Goal: Task Accomplishment & Management: Use online tool/utility

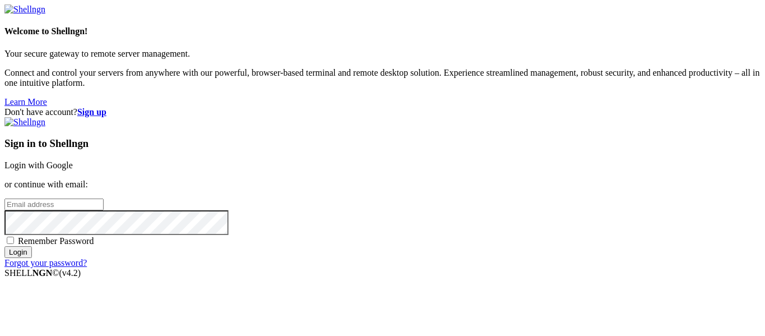
click at [104, 198] on input "email" at bounding box center [53, 204] width 99 height 12
type input "[DOMAIN_NAME][EMAIL_ADDRESS][DOMAIN_NAME]"
click at [4, 246] on input "Login" at bounding box center [17, 252] width 27 height 12
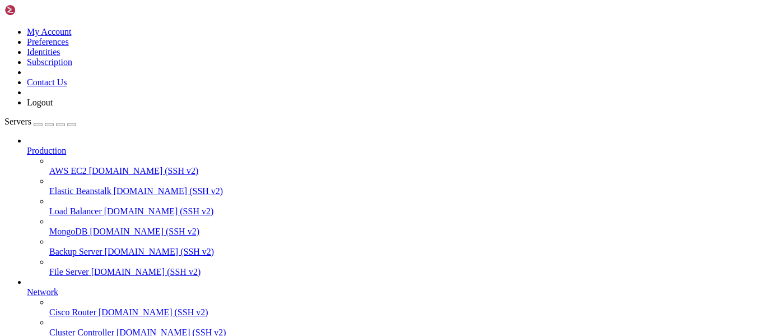
scroll to position [117, 0]
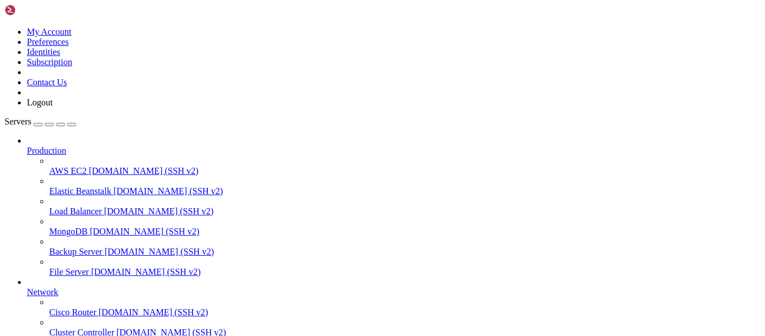
drag, startPoint x: 481, startPoint y: 826, endPoint x: 622, endPoint y: 826, distance: 141.7
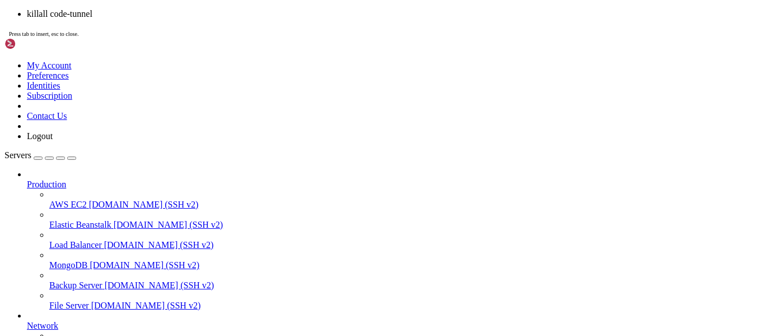
drag, startPoint x: 449, startPoint y: 869, endPoint x: 622, endPoint y: 871, distance: 172.5
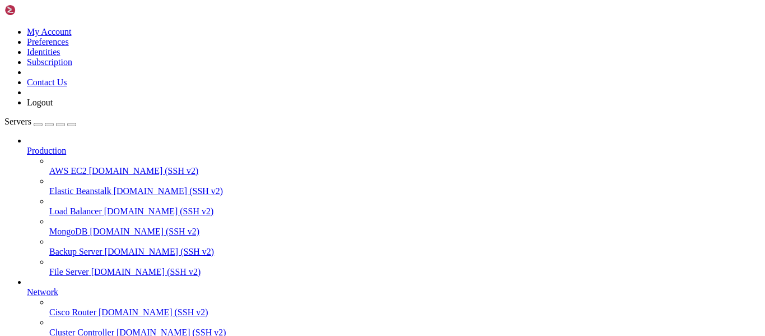
drag, startPoint x: 449, startPoint y: 835, endPoint x: 621, endPoint y: 835, distance: 172.0
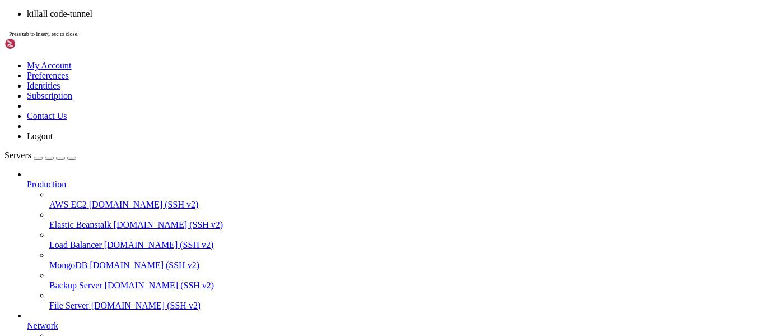
scroll to position [887, 0]
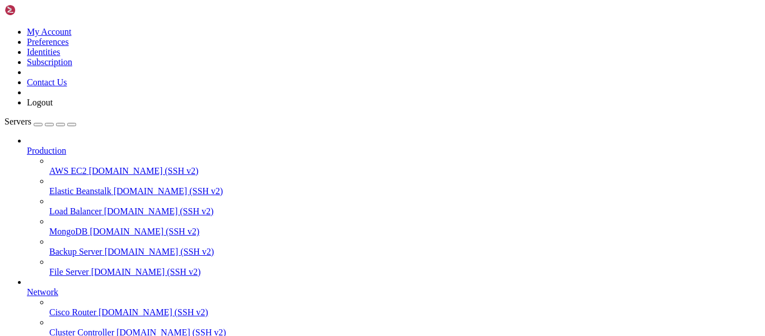
drag, startPoint x: 448, startPoint y: 764, endPoint x: 621, endPoint y: 766, distance: 173.1
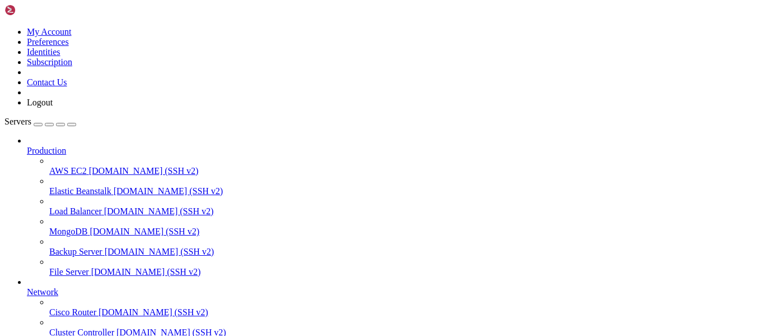
click at [4, 27] on link at bounding box center [4, 27] width 0 height 0
click at [69, 46] on link "Preferences" at bounding box center [48, 42] width 42 height 10
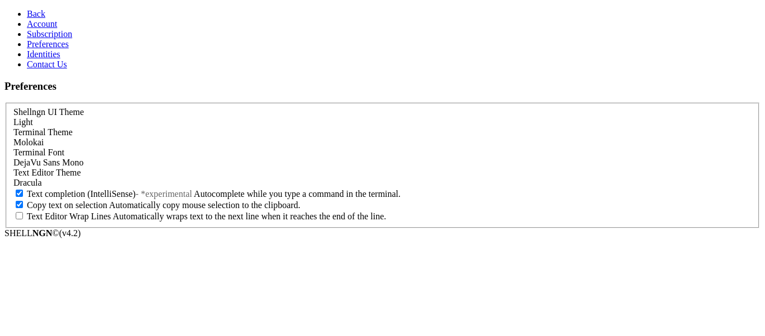
scroll to position [55, 0]
click at [136, 198] on span "Text completion (IntelliSense)" at bounding box center [81, 194] width 109 height 10
click at [23, 197] on input "Text completion (IntelliSense) - *experimental Autocomplete while you type a co…" at bounding box center [19, 192] width 7 height 7
checkbox input "false"
click at [27, 17] on link "Back" at bounding box center [36, 14] width 18 height 10
